Goal: Task Accomplishment & Management: Manage account settings

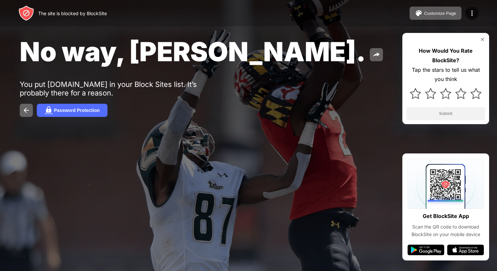
click at [23, 37] on span "No way, Jose." at bounding box center [193, 52] width 346 height 32
